Goal: Task Accomplishment & Management: Manage account settings

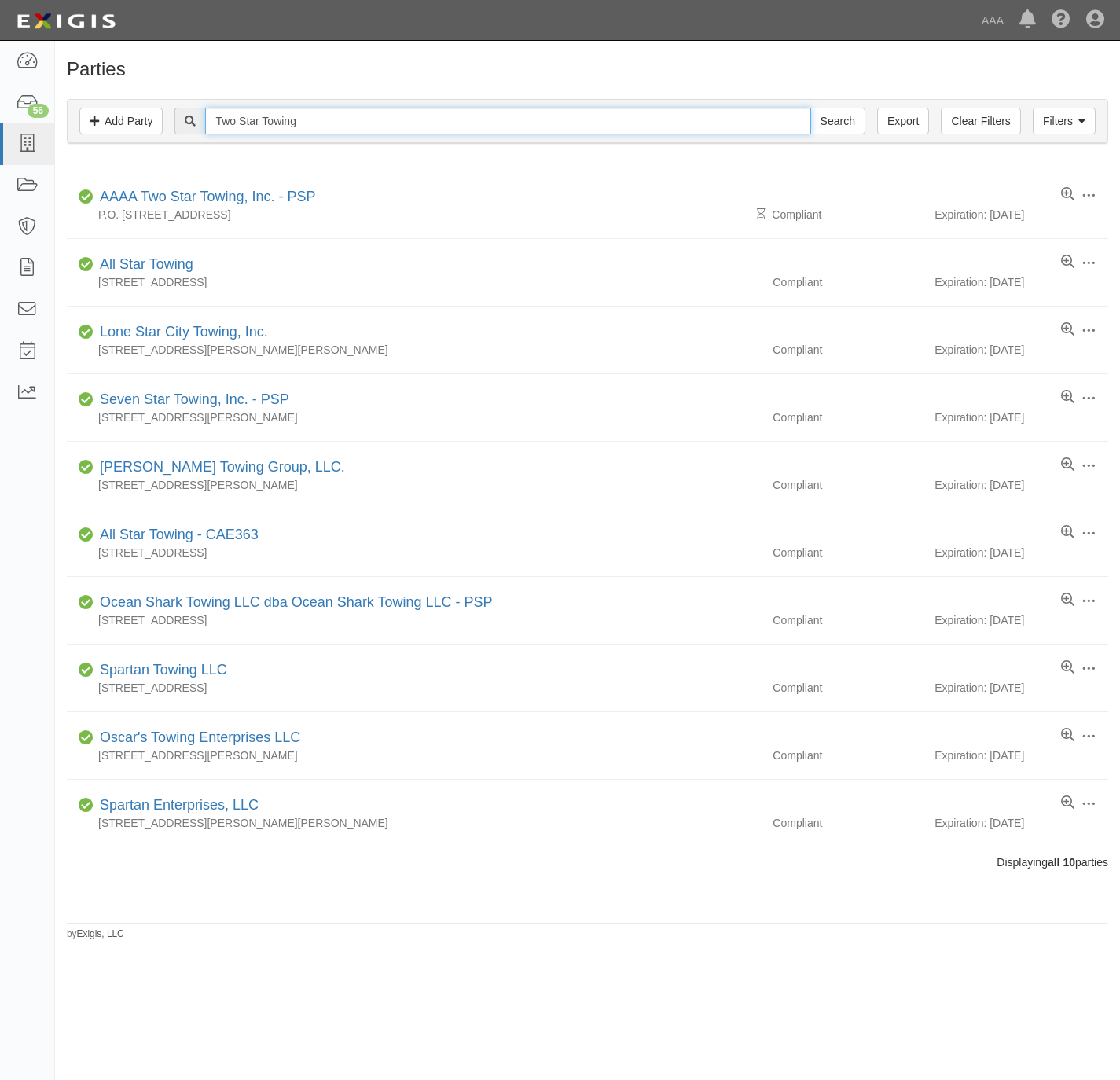
click at [264, 127] on input "Two Star Towing" at bounding box center [507, 121] width 605 height 27
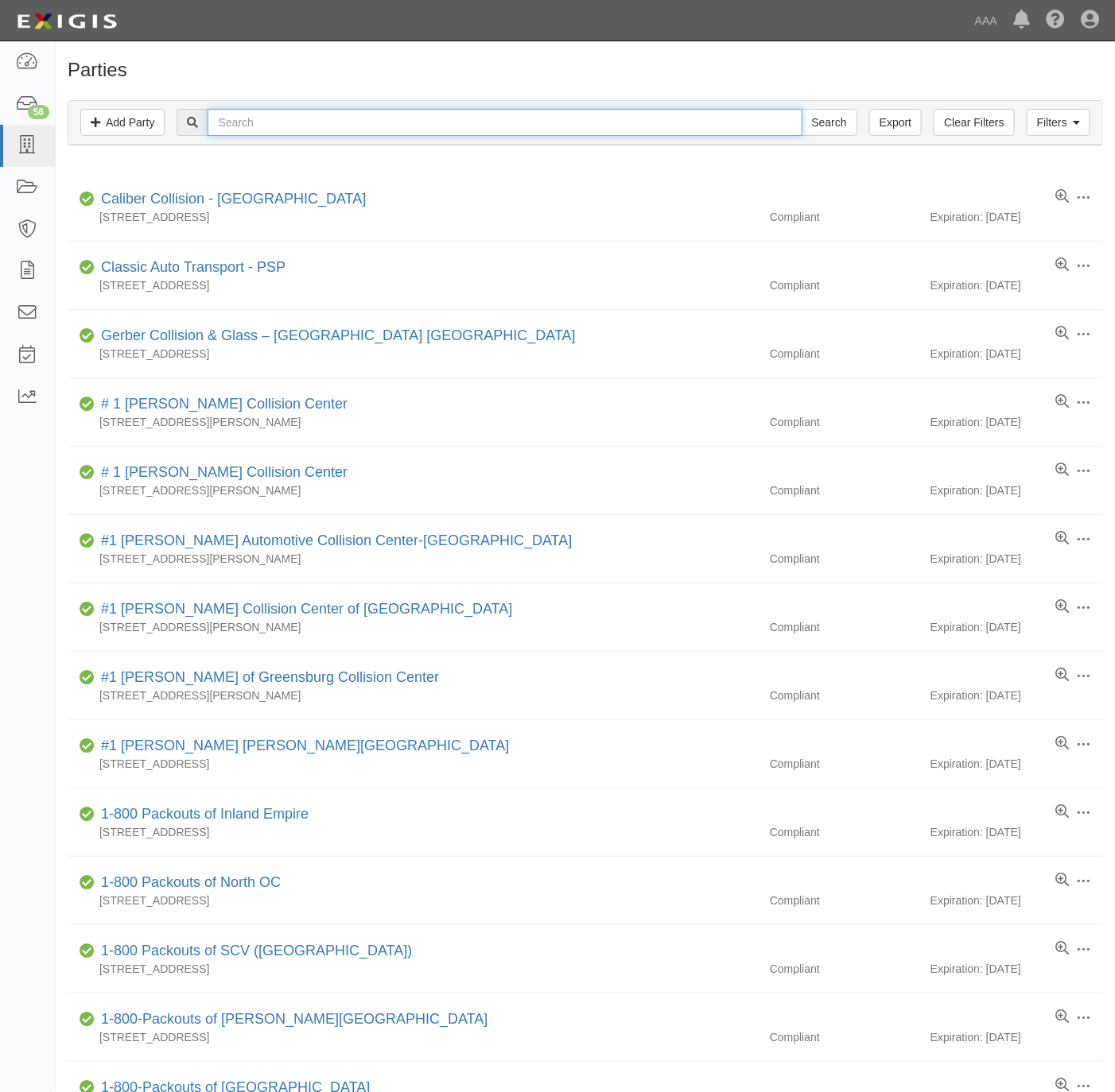
click at [397, 129] on input "text" at bounding box center [504, 122] width 594 height 27
type input "westhill"
click at [801, 109] on input "Search" at bounding box center [829, 122] width 55 height 27
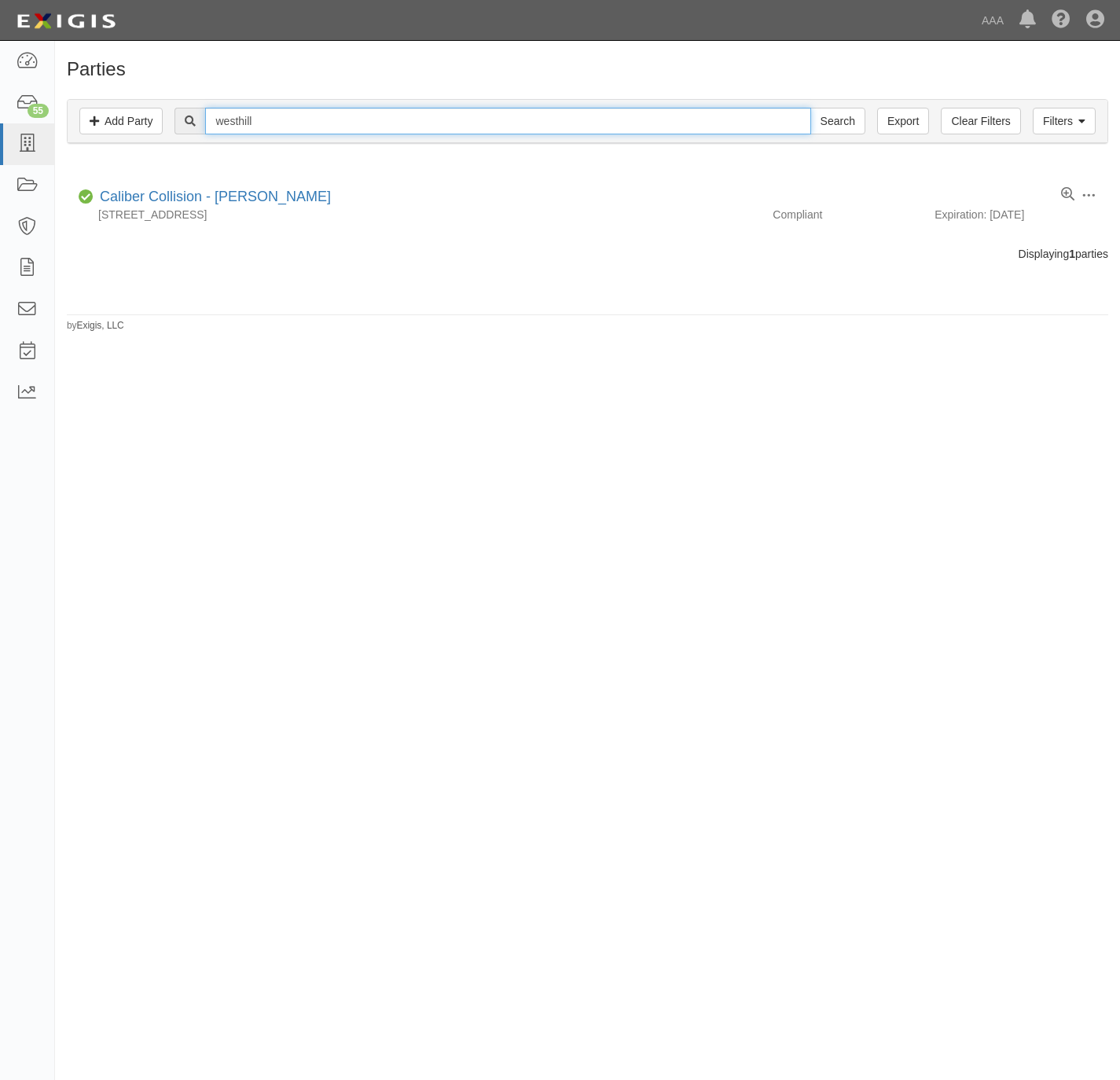
click at [240, 119] on input "westhill" at bounding box center [507, 121] width 605 height 27
type input "west hill"
click at [810, 108] on input "Search" at bounding box center [838, 121] width 55 height 27
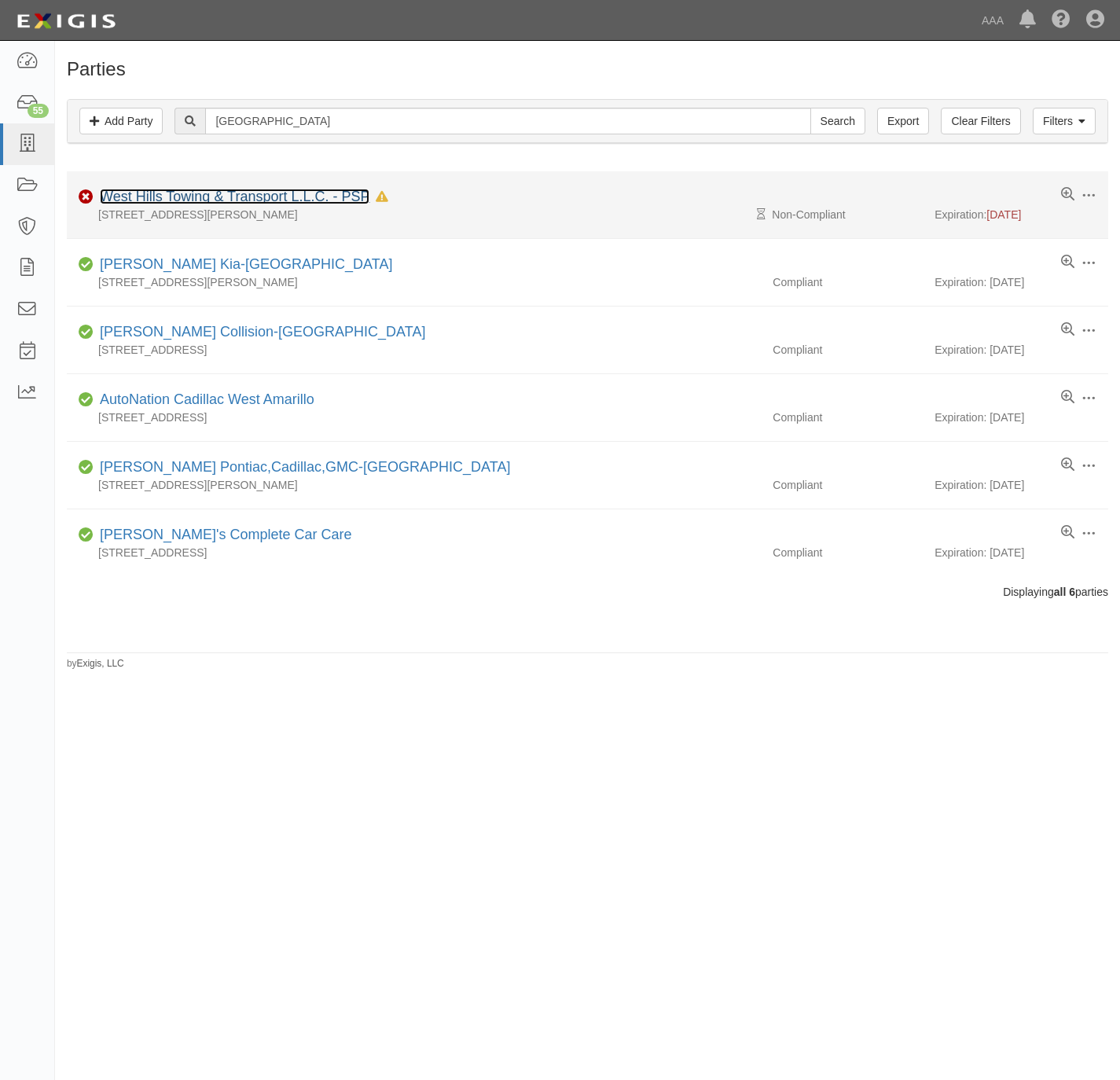
click at [206, 203] on link "West Hills Towing & Transport L.L.C. - PSP" at bounding box center [234, 197] width 269 height 16
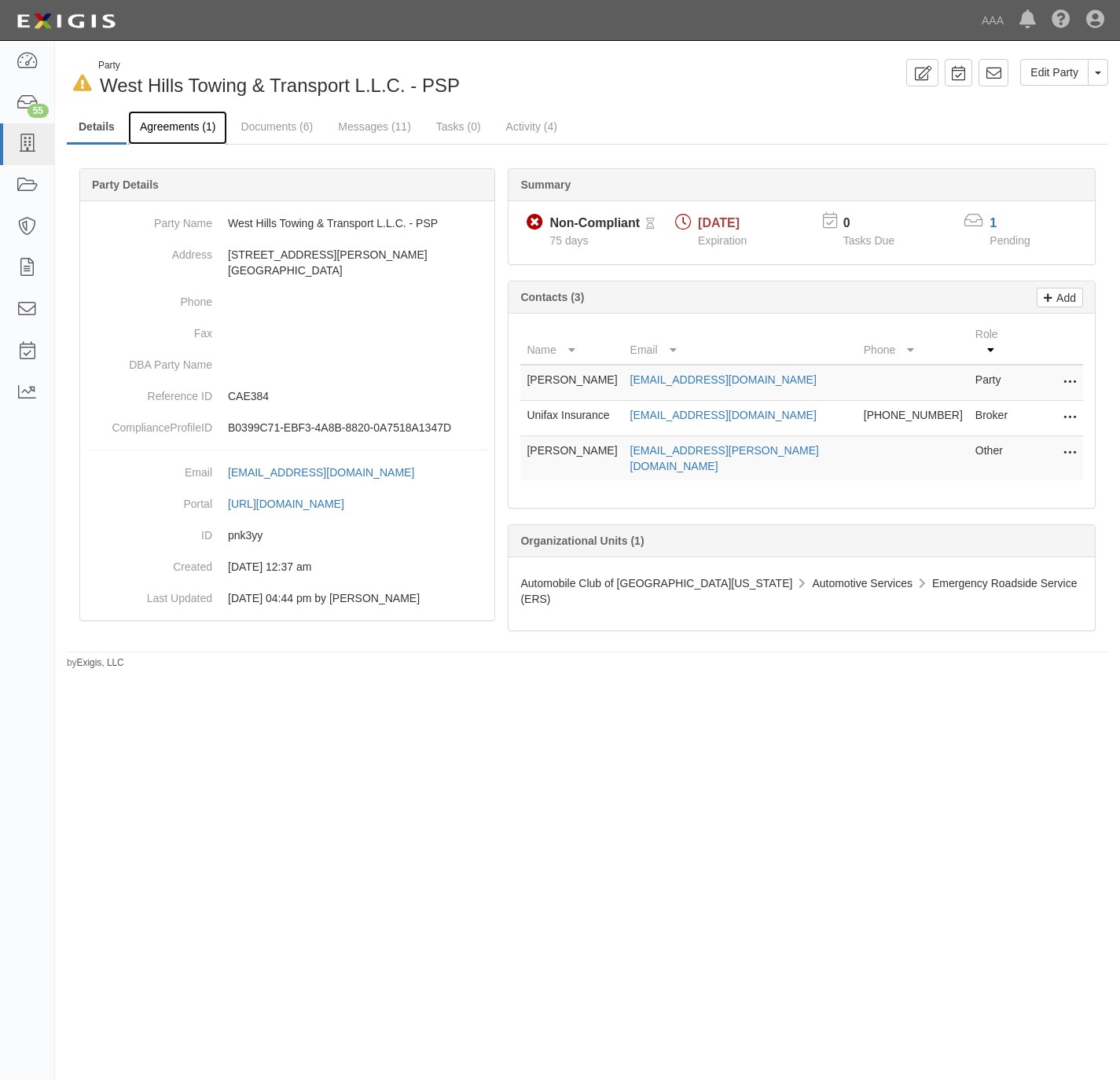
click at [156, 125] on link "Agreements (1)" at bounding box center [177, 128] width 99 height 34
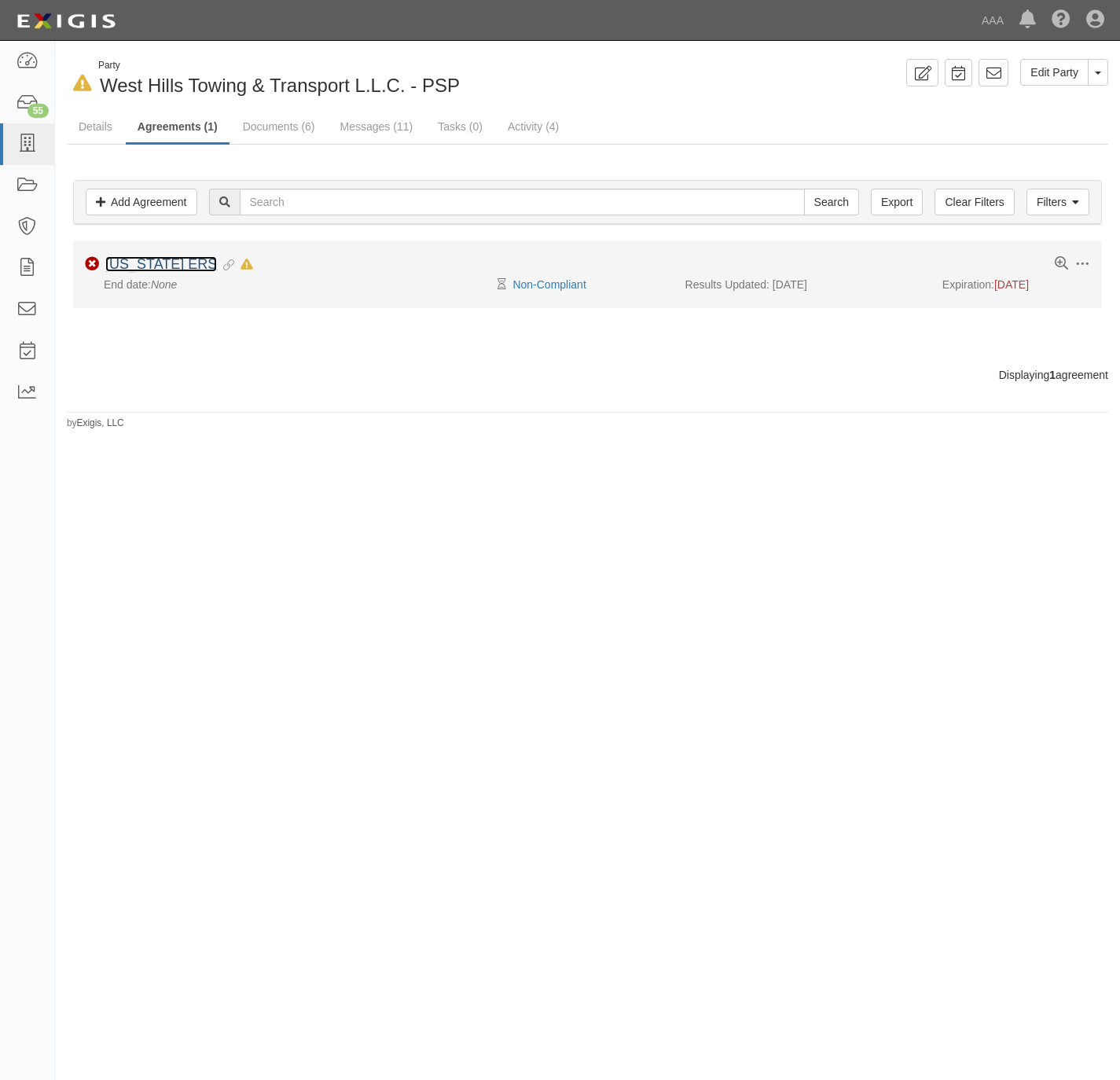
click at [135, 269] on link "[US_STATE] ERS" at bounding box center [161, 265] width 112 height 16
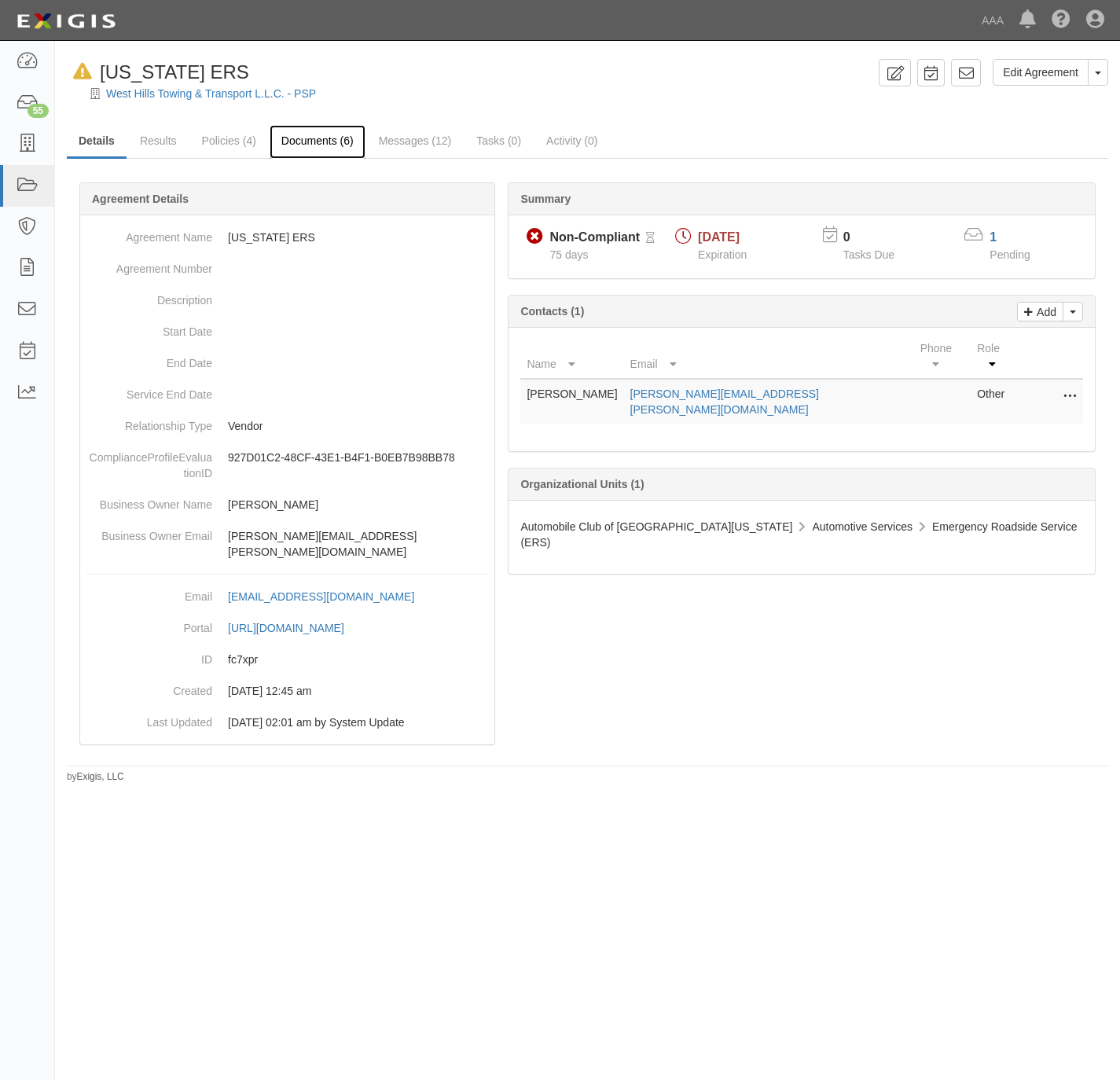
click at [330, 139] on link "Documents (6)" at bounding box center [317, 142] width 96 height 34
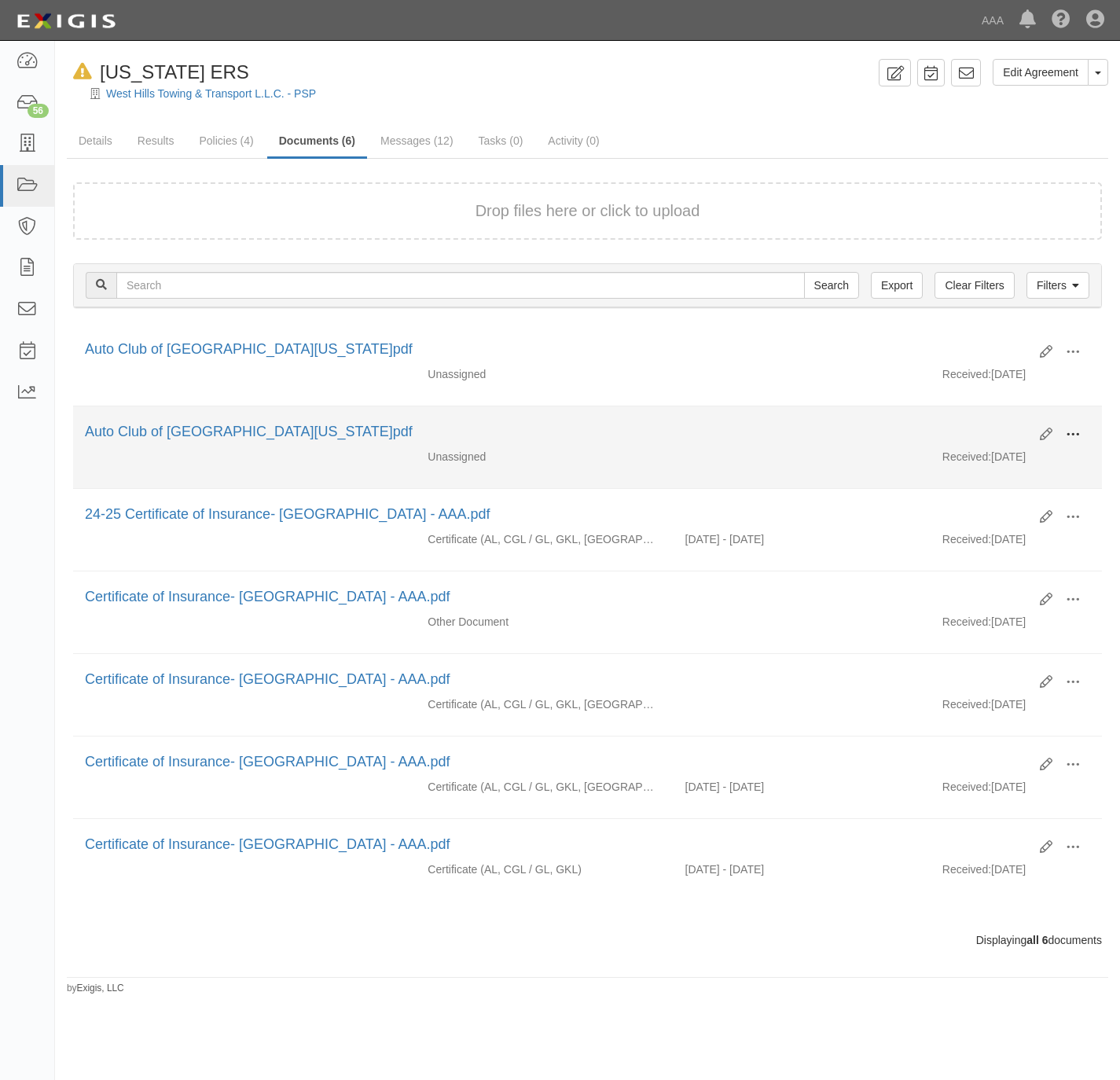
click at [1073, 440] on span at bounding box center [1073, 435] width 14 height 14
click at [1007, 510] on link "Archive" at bounding box center [996, 515] width 124 height 28
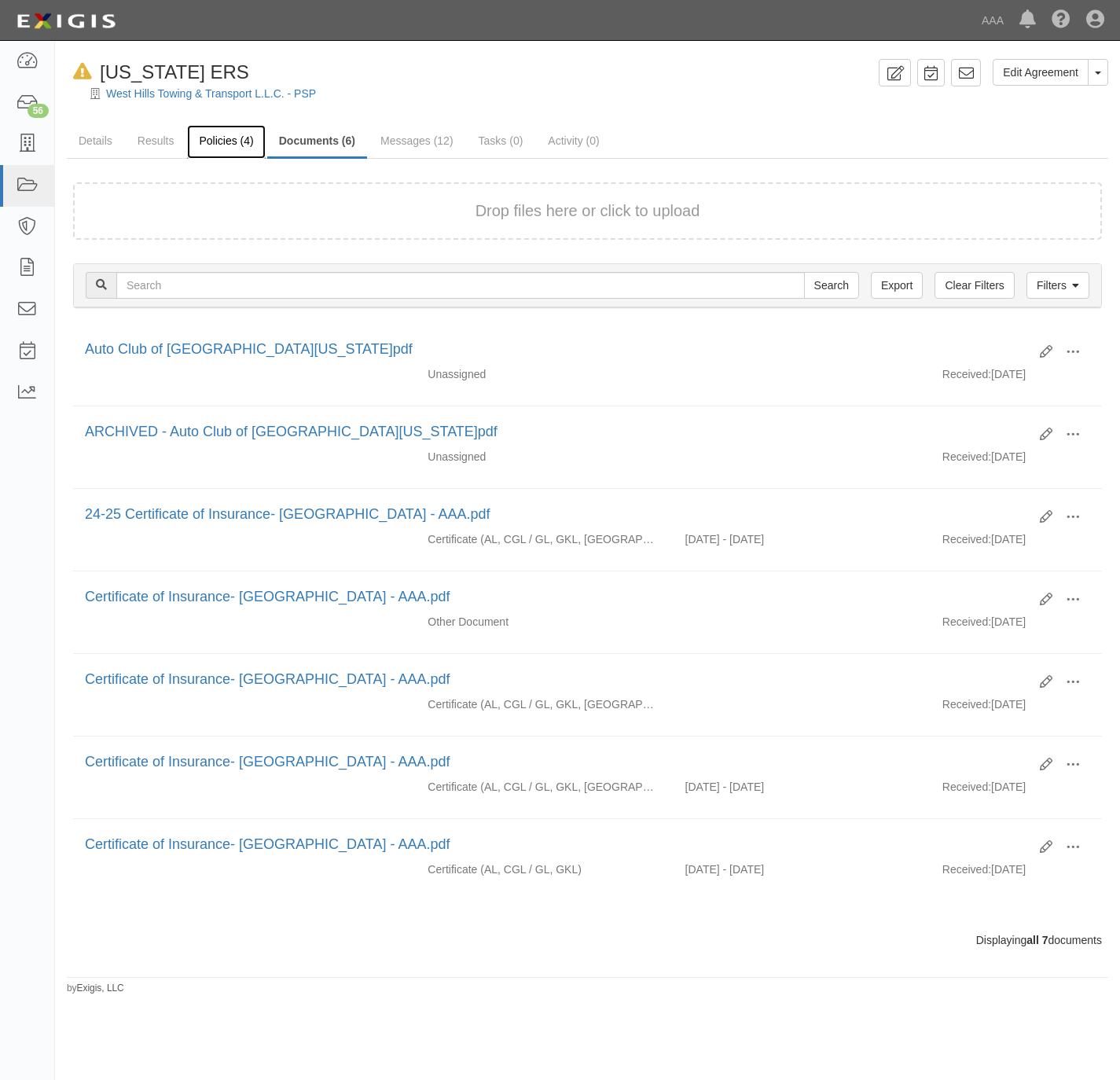
click at [200, 134] on link "Policies (4)" at bounding box center [226, 142] width 78 height 34
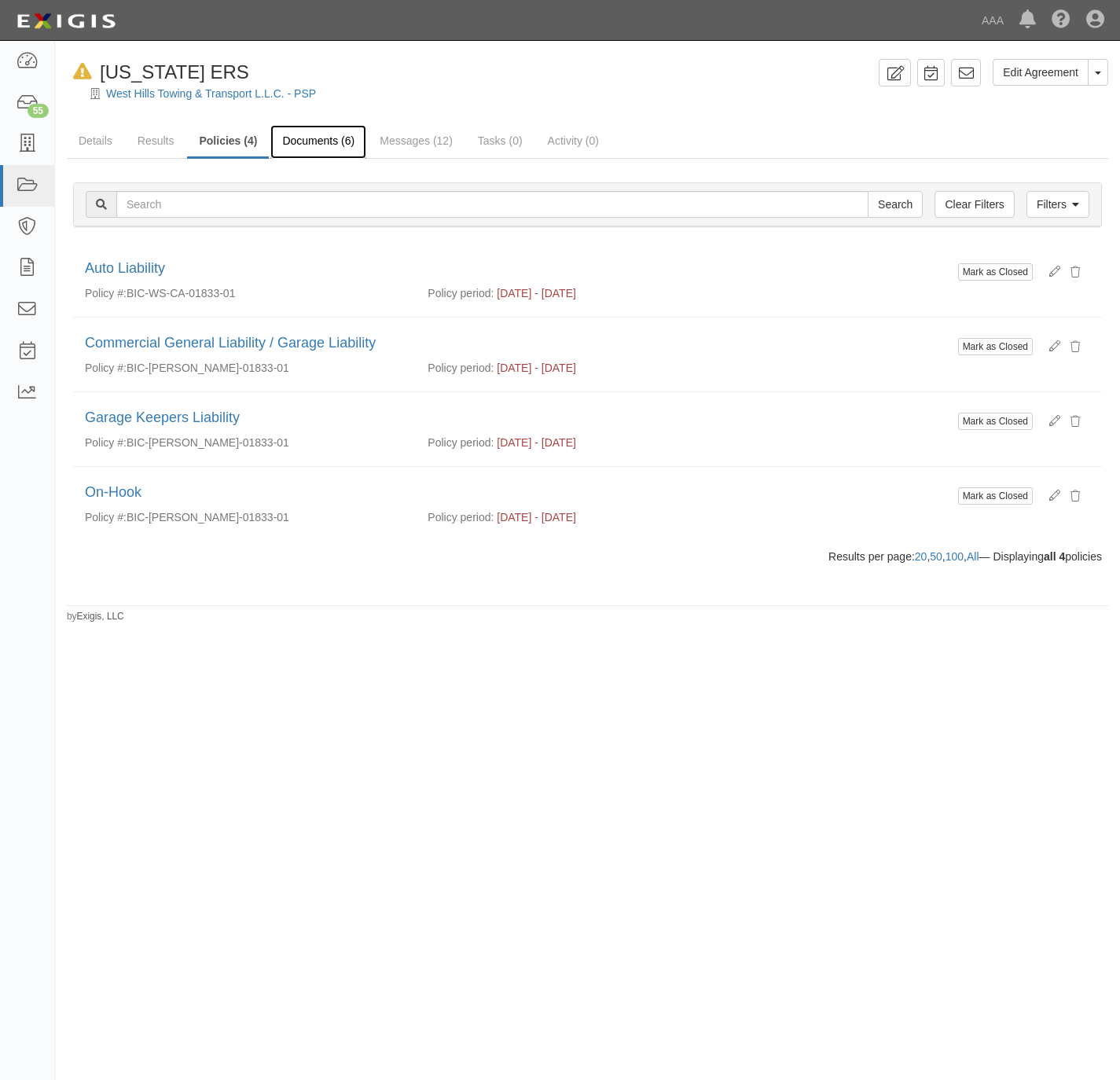
click at [286, 139] on link "Documents (6)" at bounding box center [318, 142] width 96 height 34
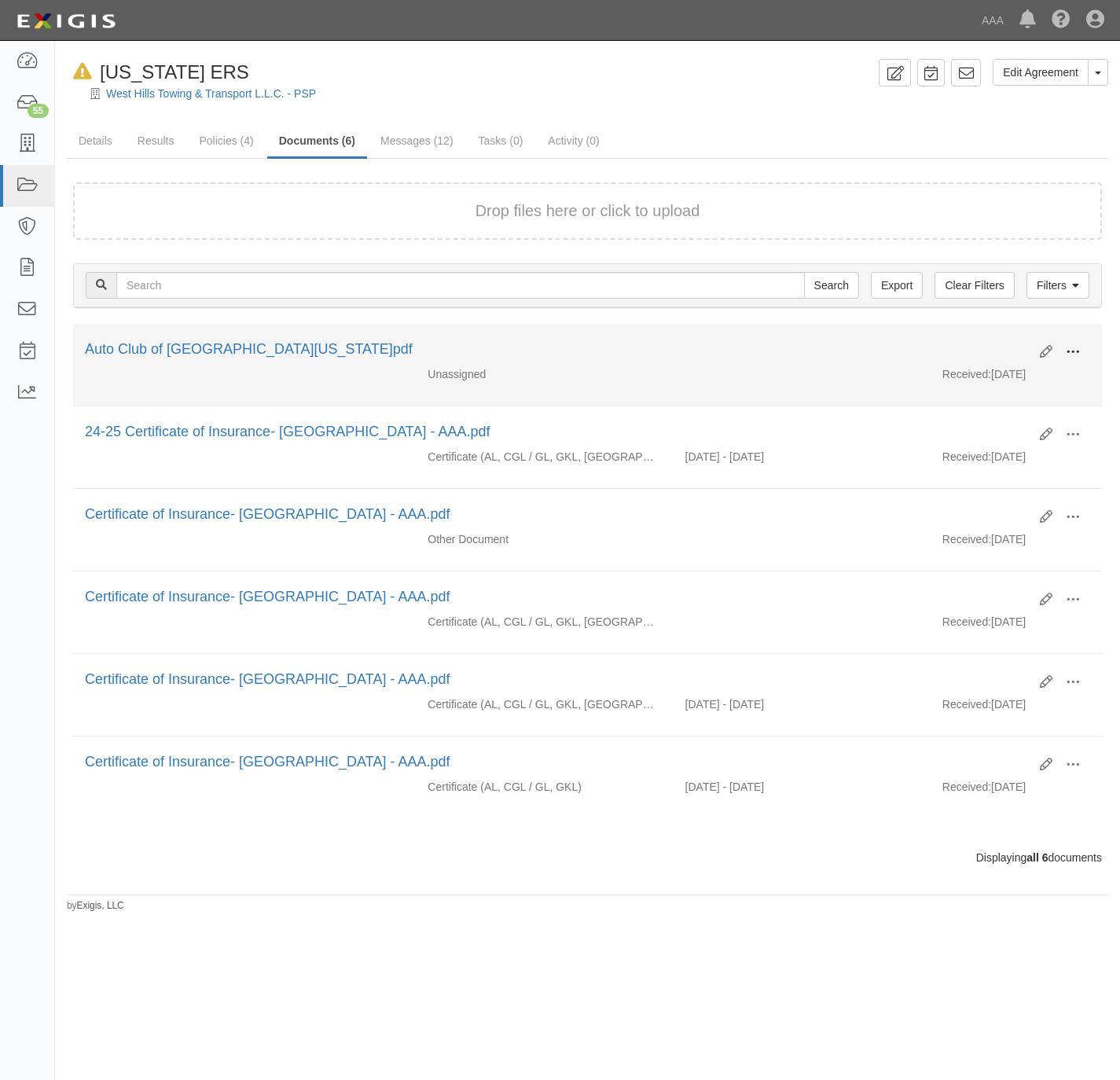
click at [1073, 349] on span at bounding box center [1073, 352] width 14 height 14
click at [966, 377] on link "View" at bounding box center [996, 375] width 124 height 28
